Goal: Task Accomplishment & Management: Use online tool/utility

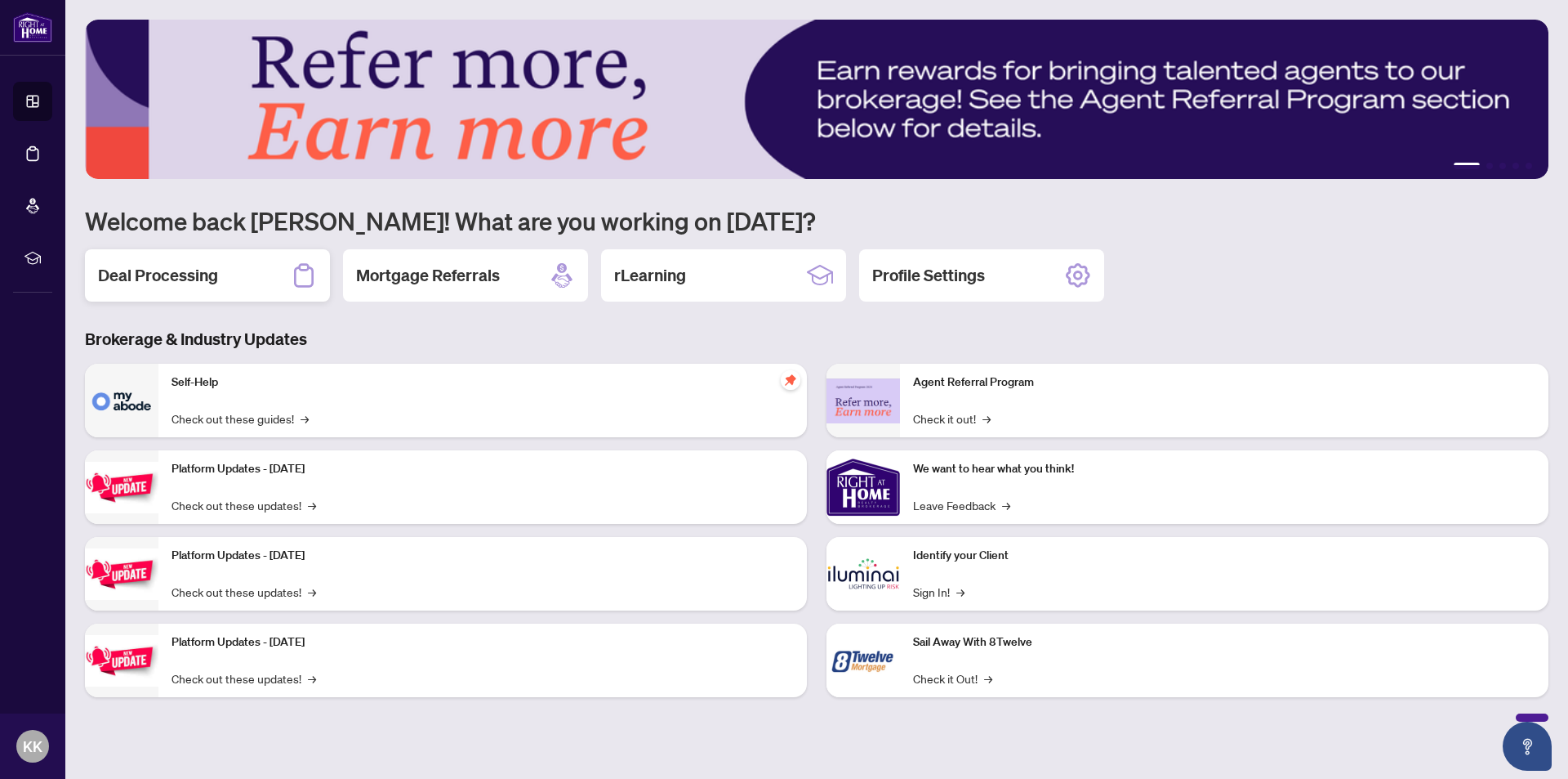
click at [170, 269] on h2 "Deal Processing" at bounding box center [158, 276] width 120 height 23
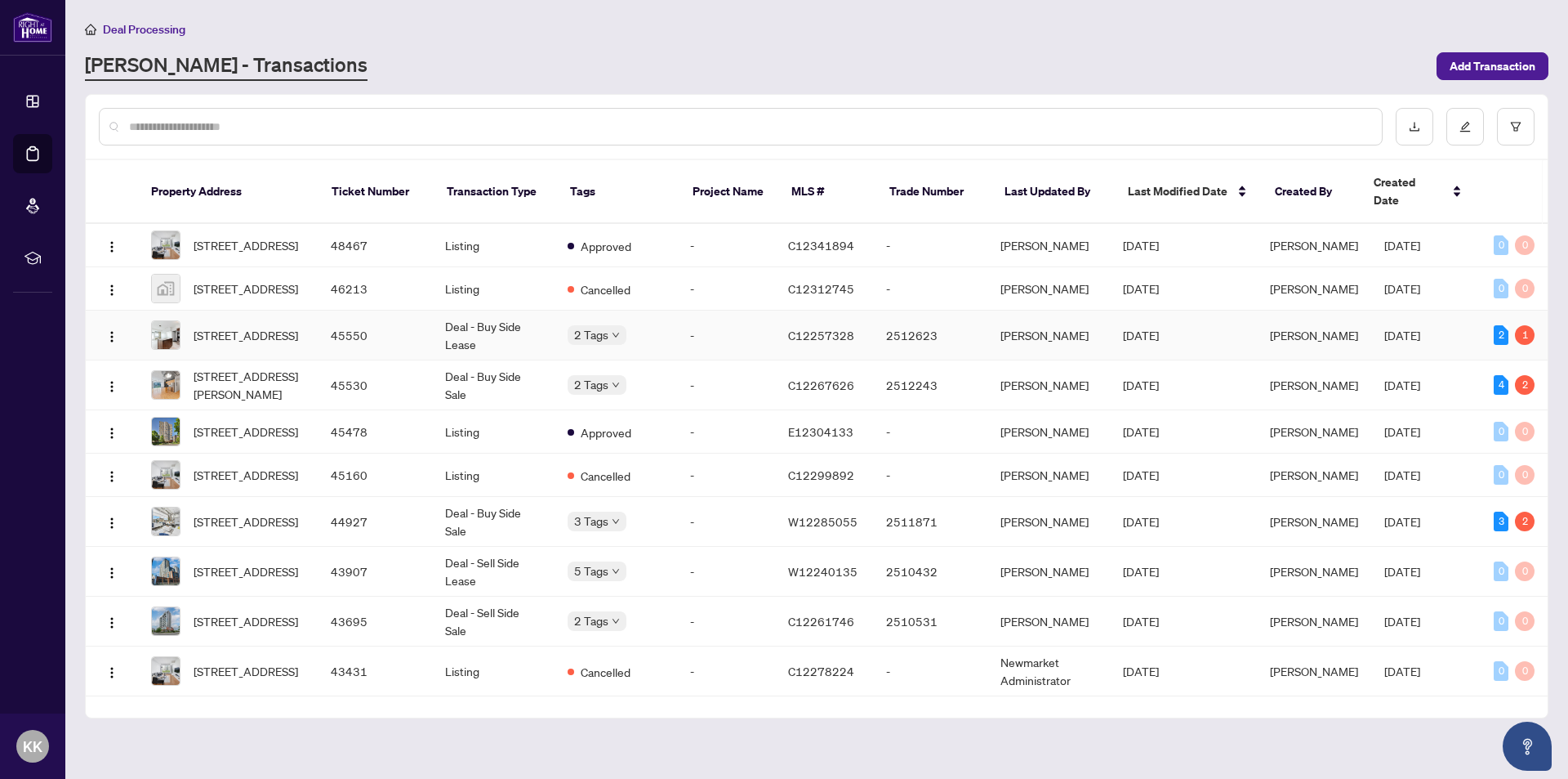
click at [342, 330] on td "45550" at bounding box center [375, 335] width 114 height 50
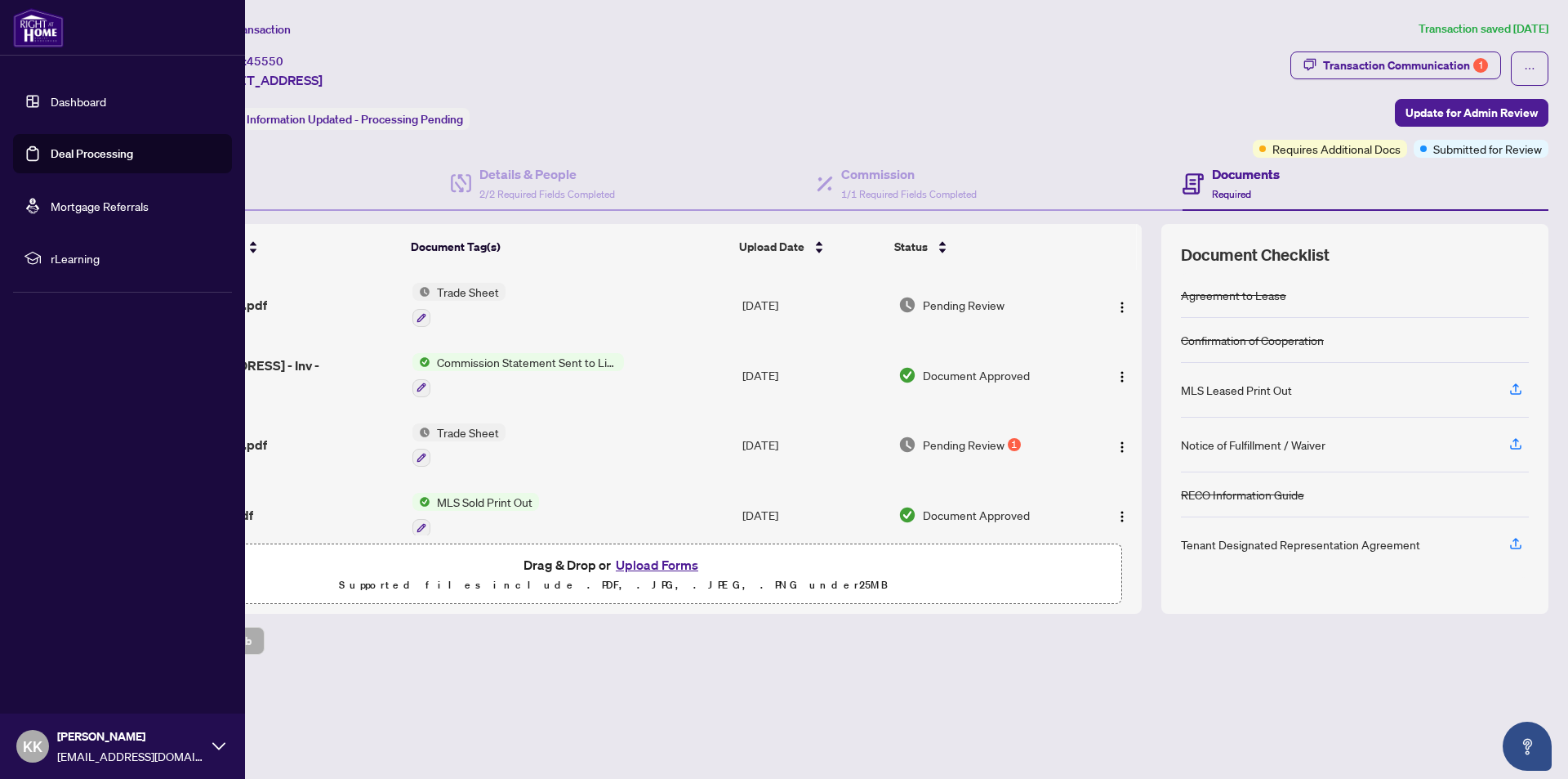
click at [84, 151] on link "Deal Processing" at bounding box center [92, 153] width 83 height 15
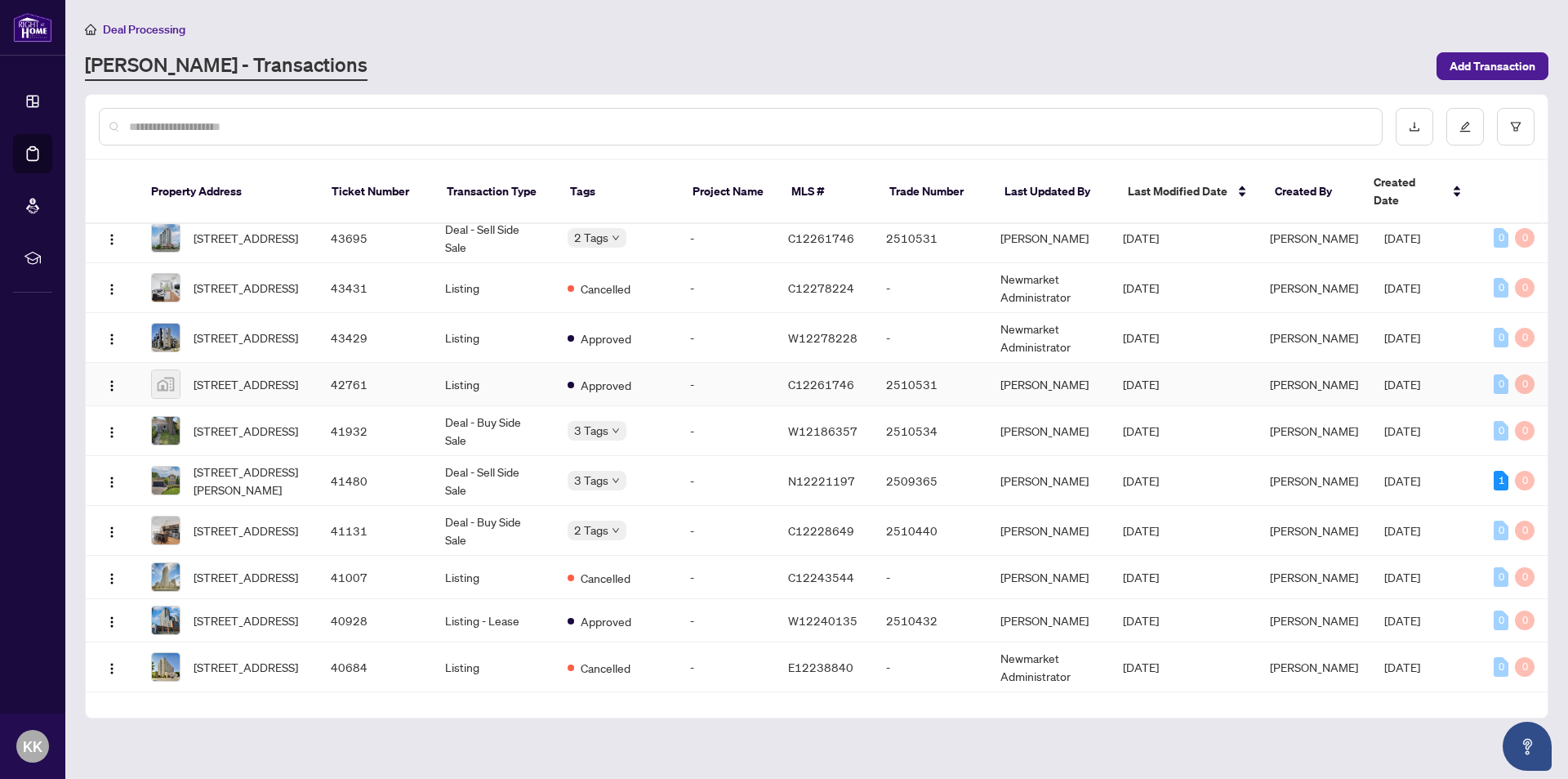
scroll to position [408, 0]
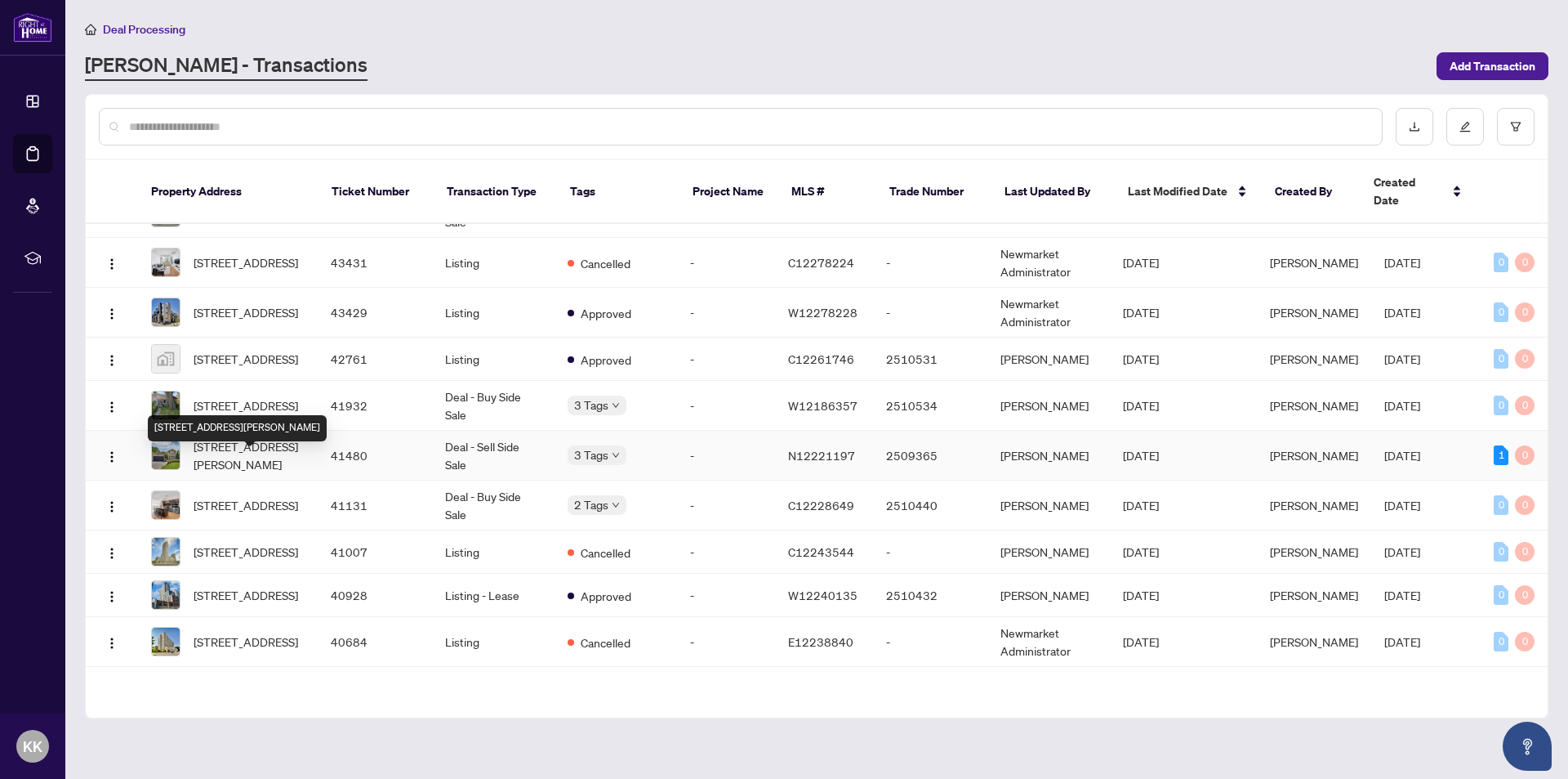
click at [282, 470] on span "[STREET_ADDRESS][PERSON_NAME]" at bounding box center [249, 455] width 111 height 36
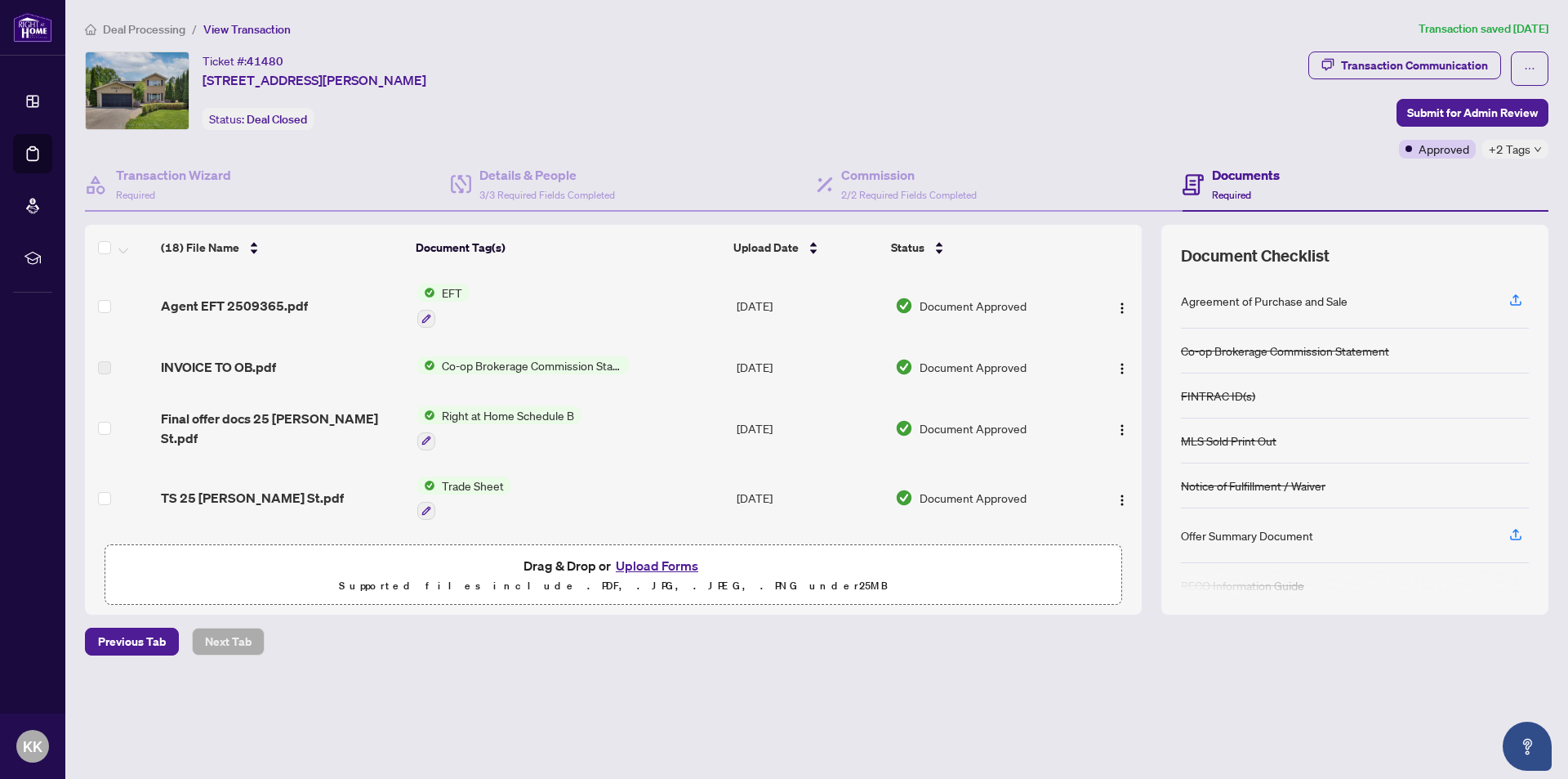
click at [449, 291] on span "EFT" at bounding box center [452, 292] width 33 height 18
click at [393, 374] on span "EFT" at bounding box center [386, 373] width 33 height 18
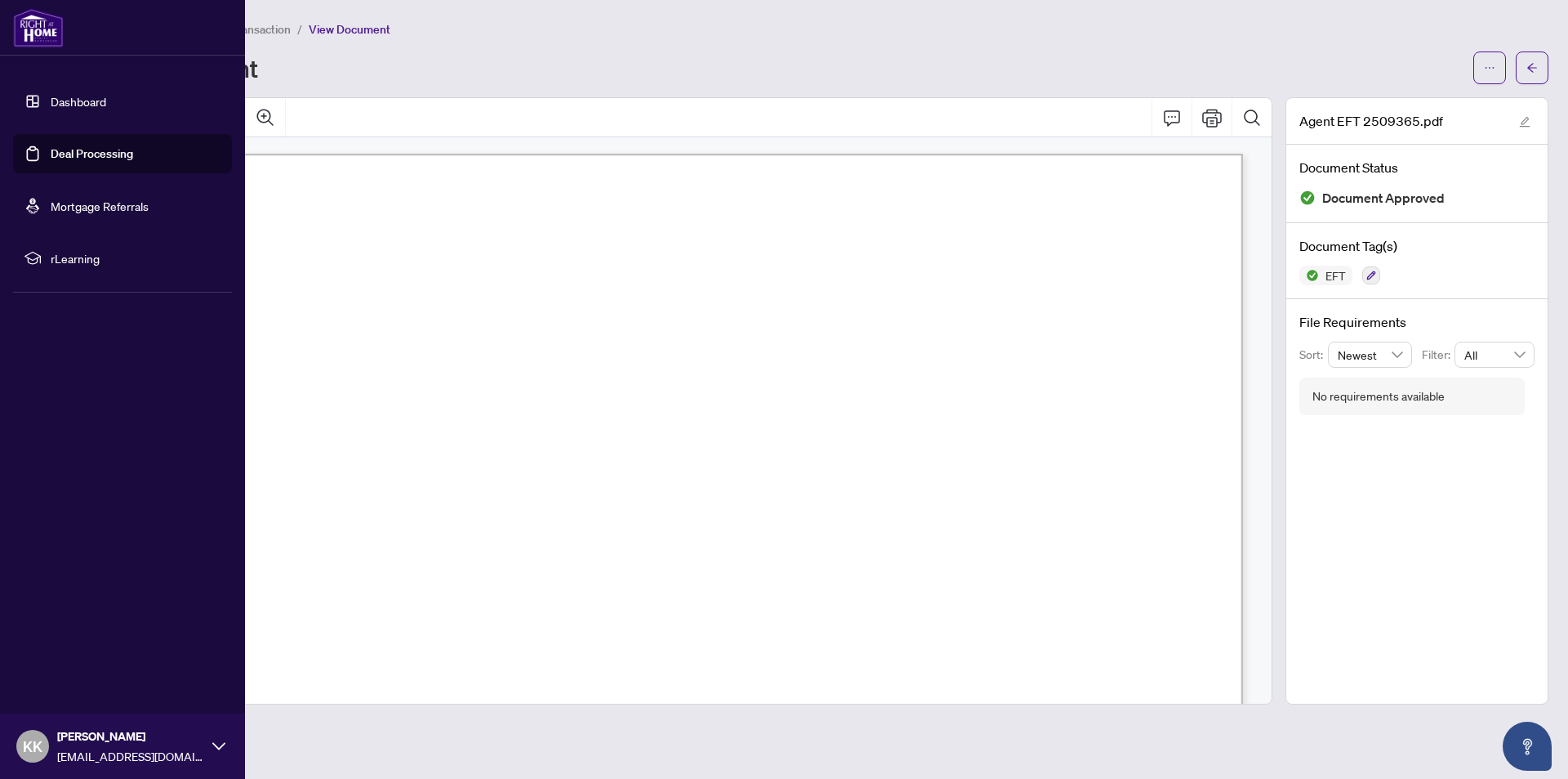
click at [99, 154] on link "Deal Processing" at bounding box center [92, 153] width 83 height 15
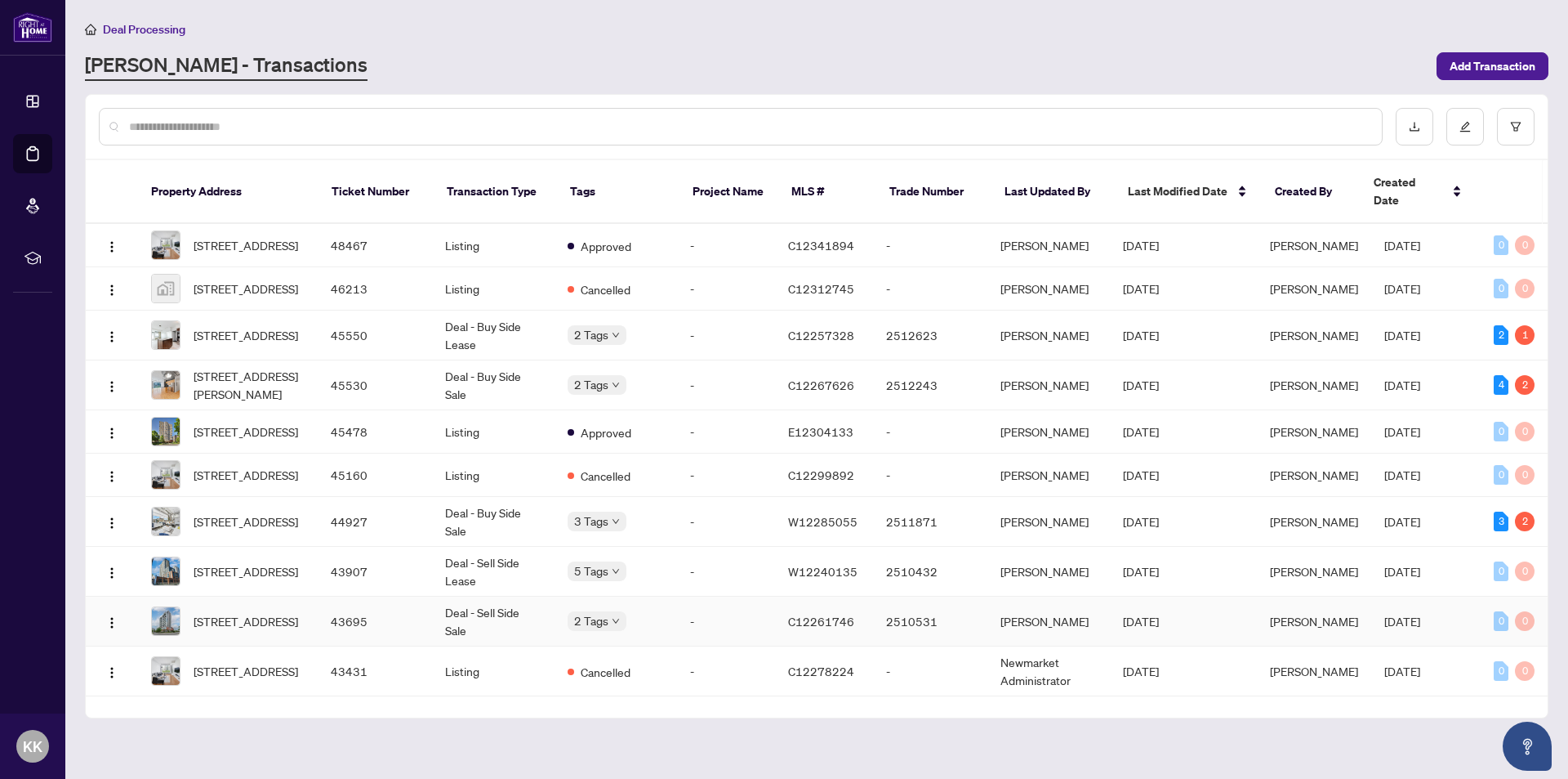
click at [465, 621] on td "Deal - Sell Side Sale" at bounding box center [493, 621] width 122 height 50
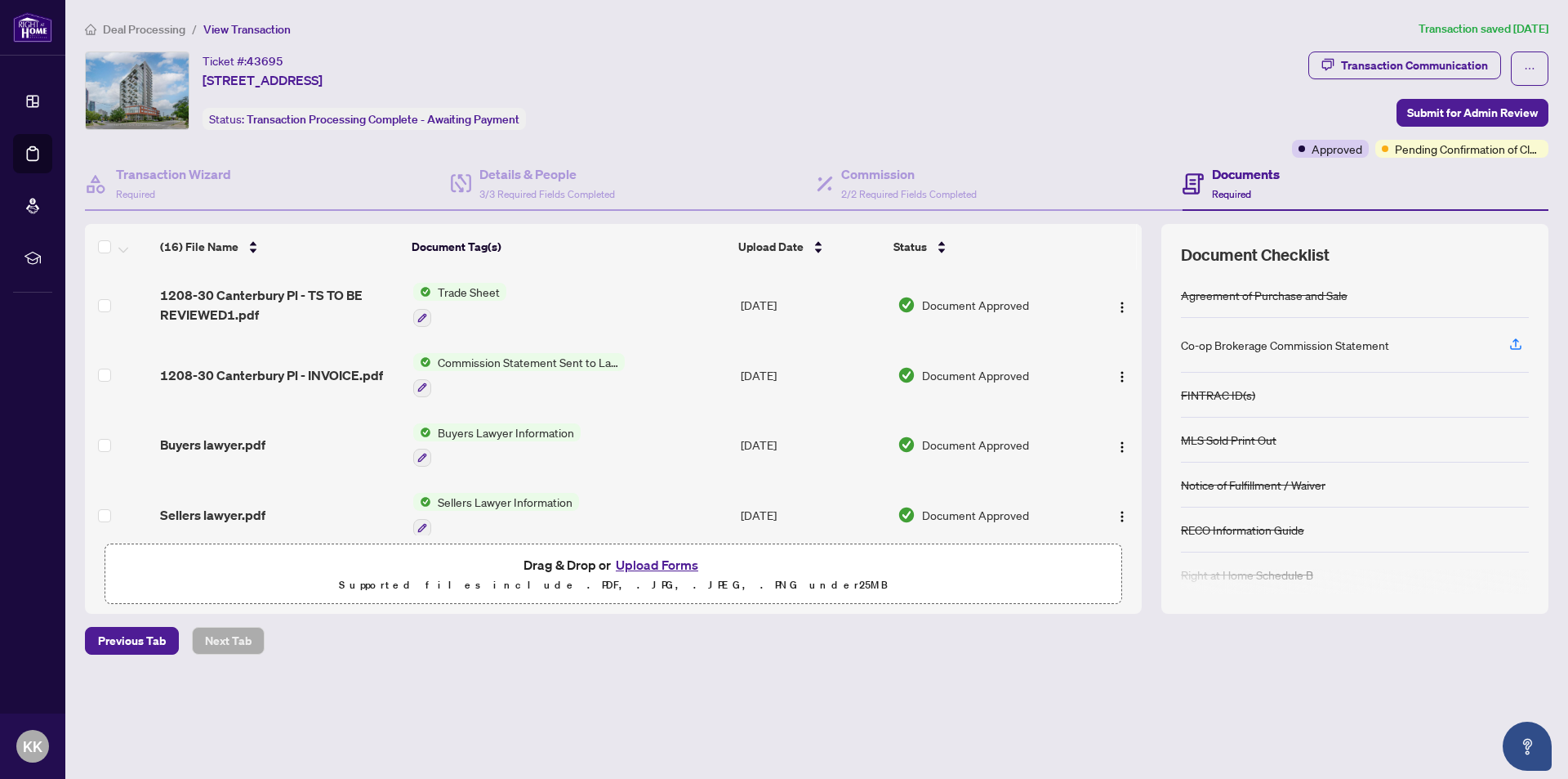
click at [465, 292] on span "Trade Sheet" at bounding box center [468, 291] width 75 height 18
click at [431, 371] on span "Trade Sheet" at bounding box center [423, 372] width 75 height 18
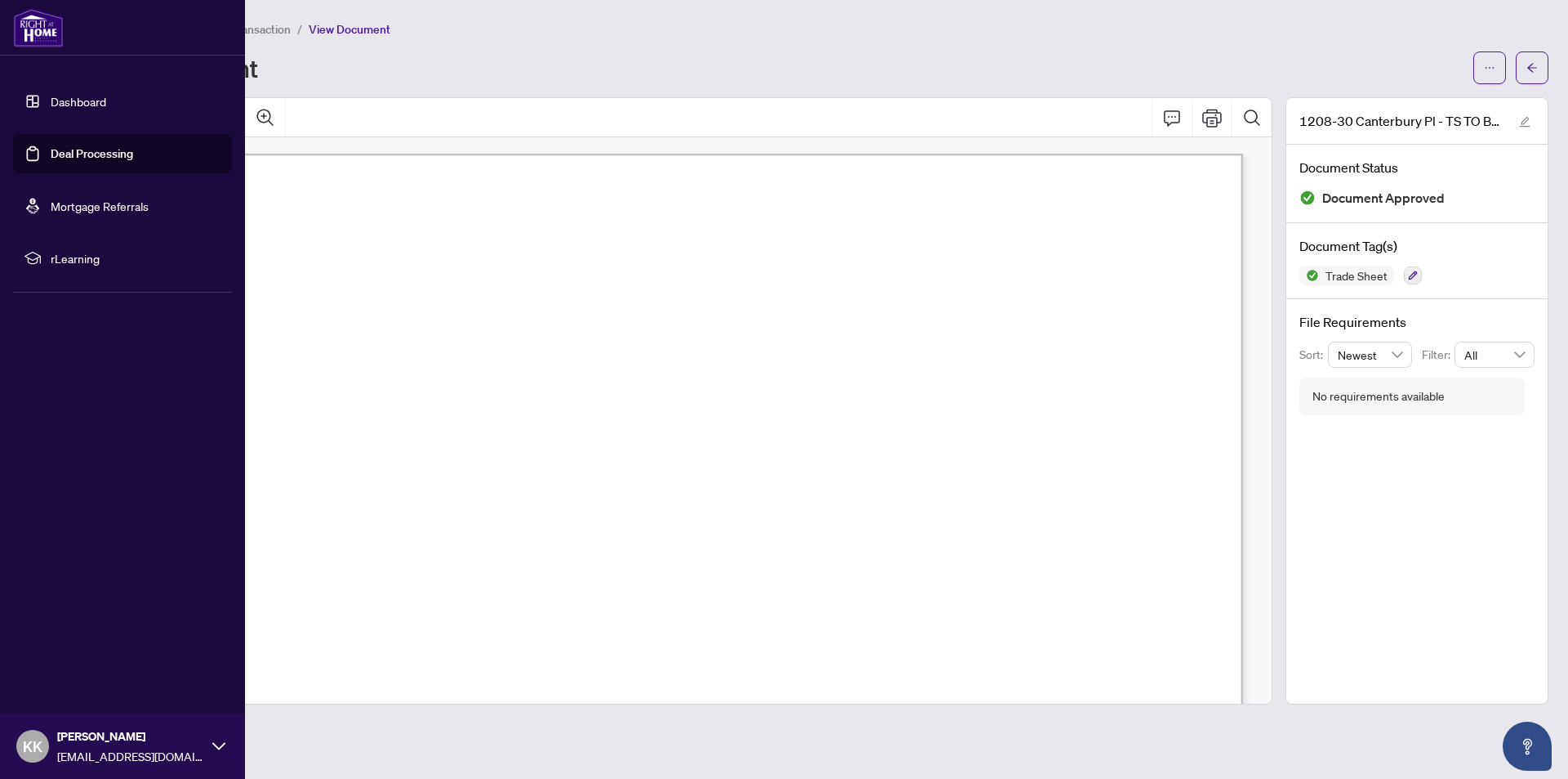
click at [81, 146] on link "Deal Processing" at bounding box center [92, 153] width 83 height 15
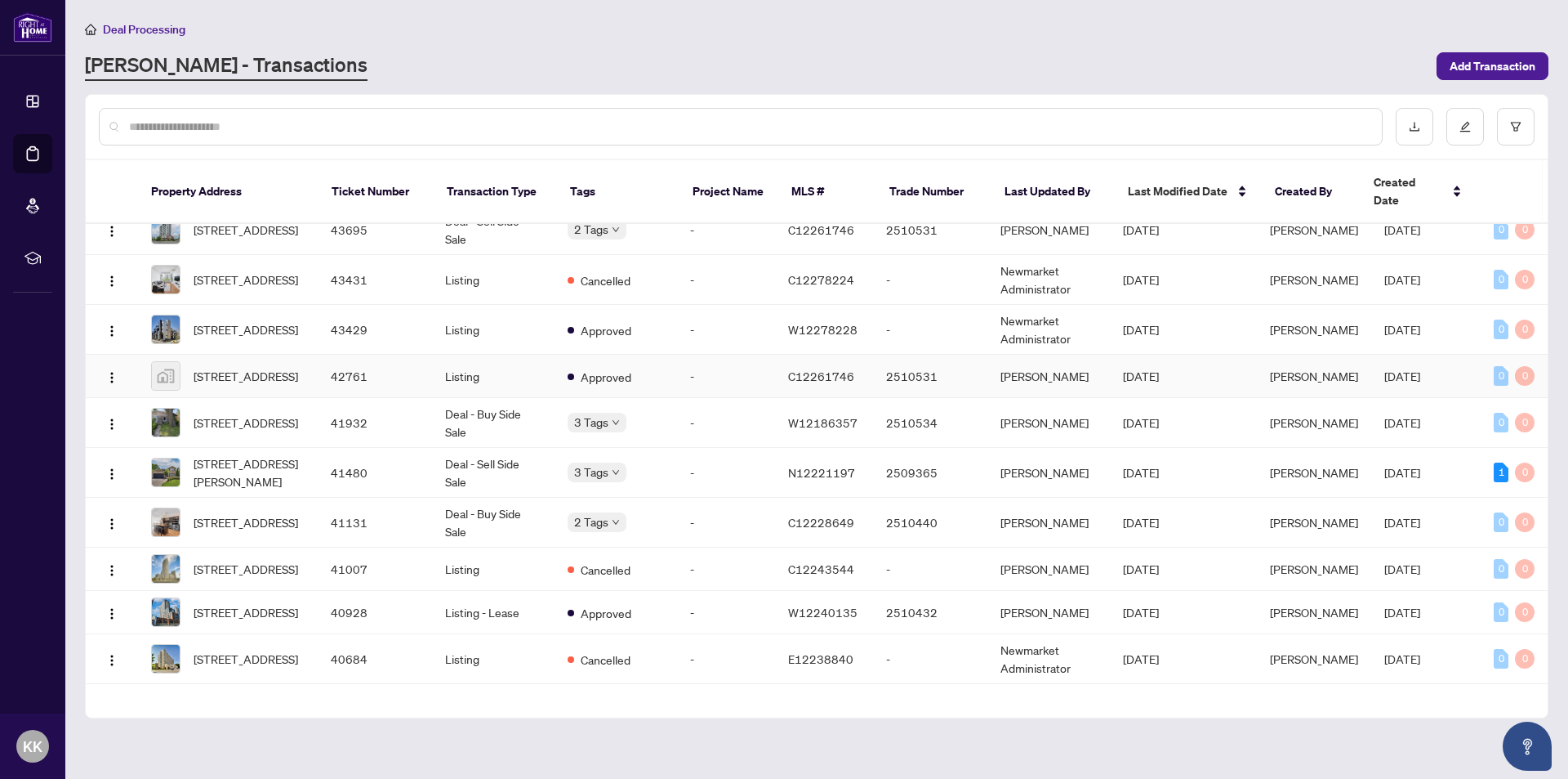
scroll to position [408, 0]
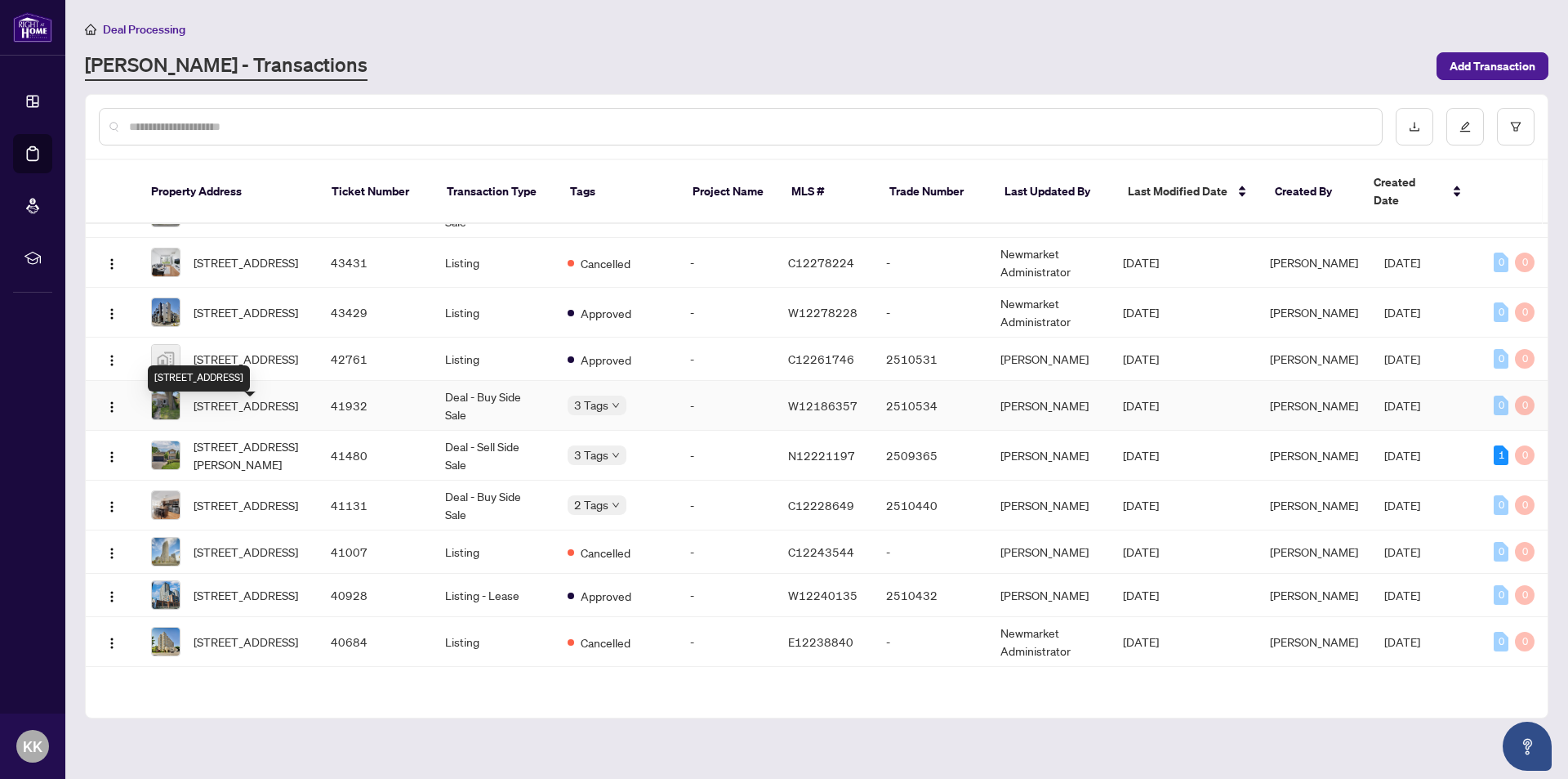
click at [260, 415] on span "[STREET_ADDRESS]" at bounding box center [245, 405] width 105 height 18
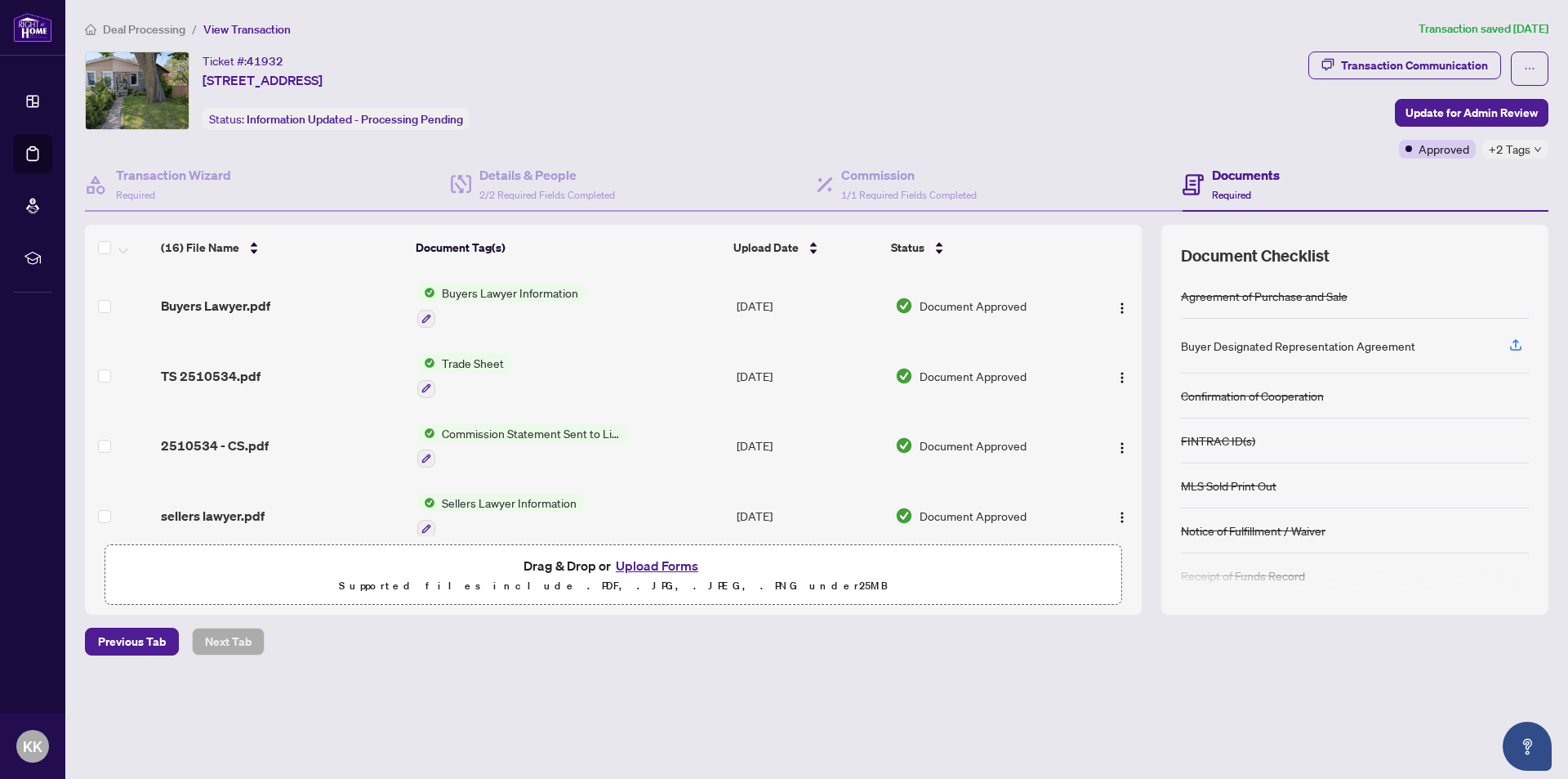
click at [485, 362] on span "Trade Sheet" at bounding box center [473, 363] width 75 height 18
click at [443, 441] on span "Trade Sheet" at bounding box center [427, 443] width 75 height 18
